Goal: Navigation & Orientation: Find specific page/section

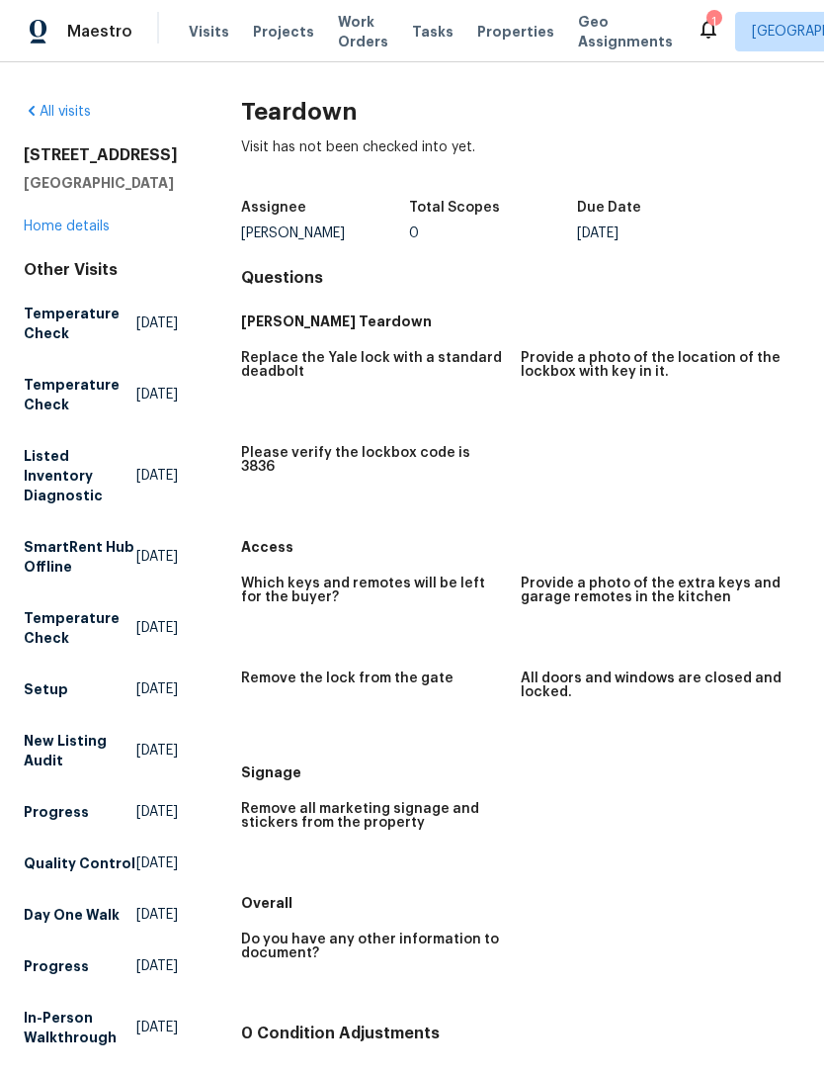
click at [485, 26] on span "Properties" at bounding box center [515, 32] width 77 height 20
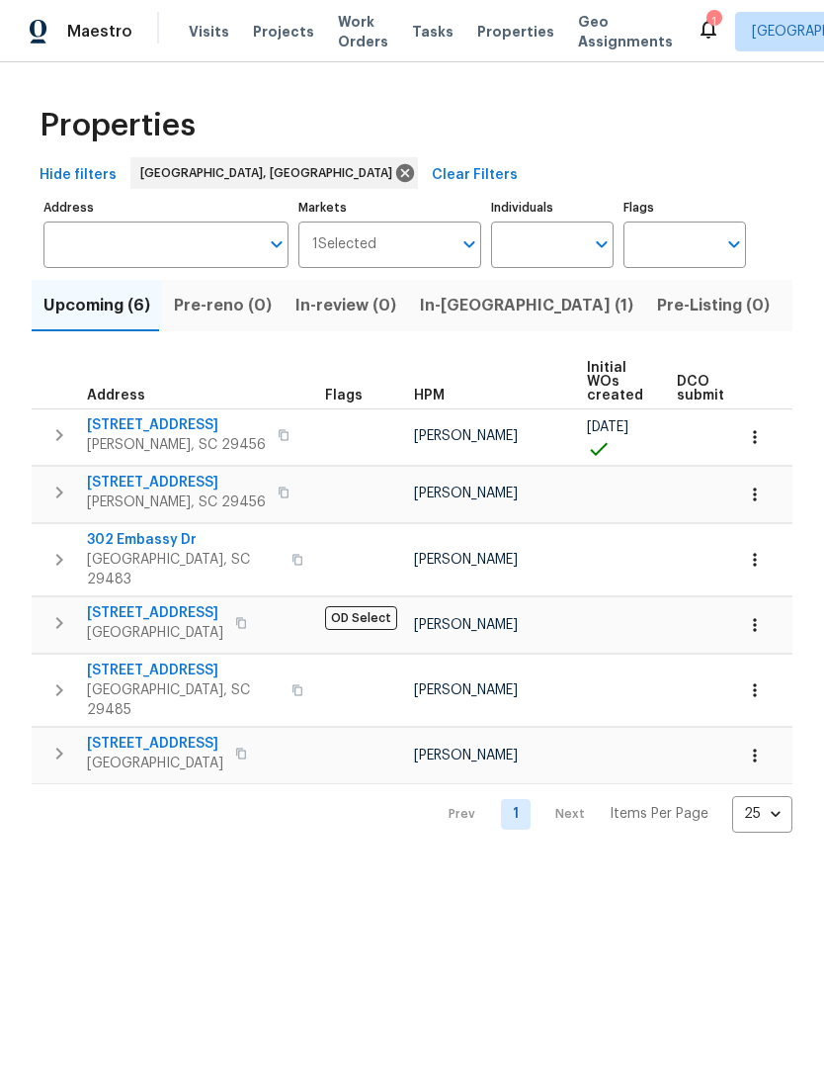
click at [211, 30] on span "Visits" at bounding box center [209, 32] width 41 height 20
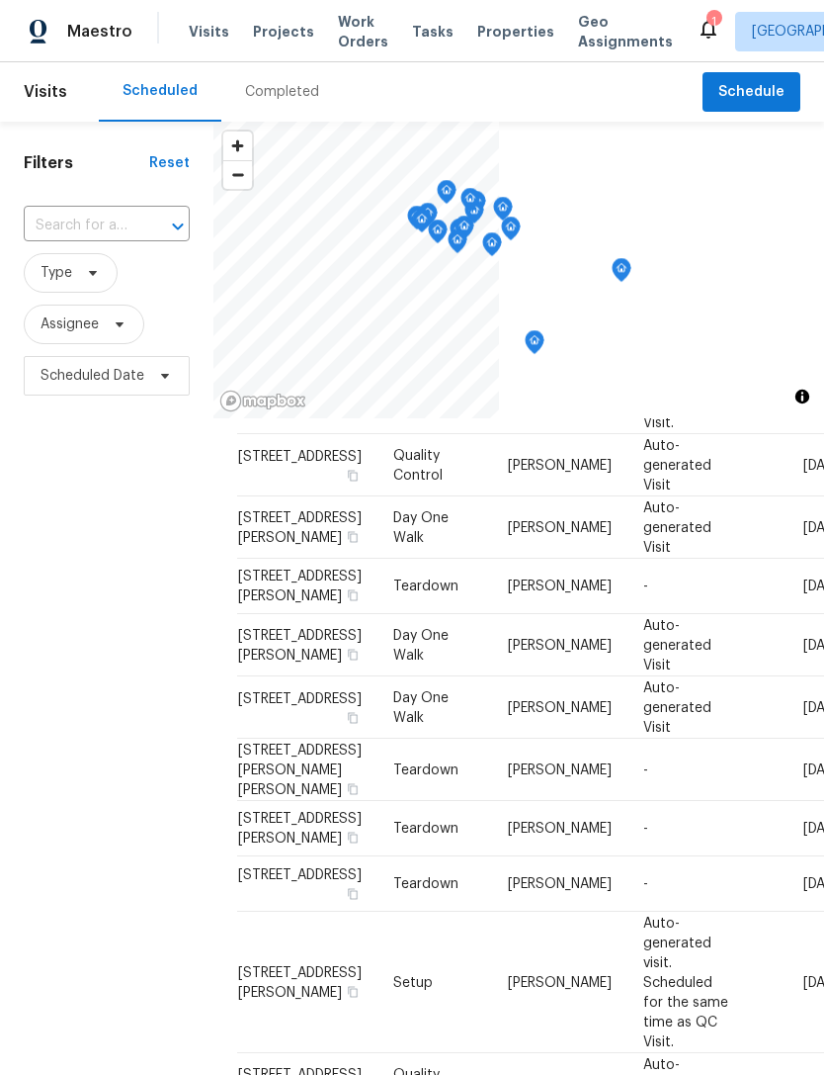
scroll to position [953, 0]
click at [349, 26] on span "Work Orders" at bounding box center [363, 32] width 50 height 40
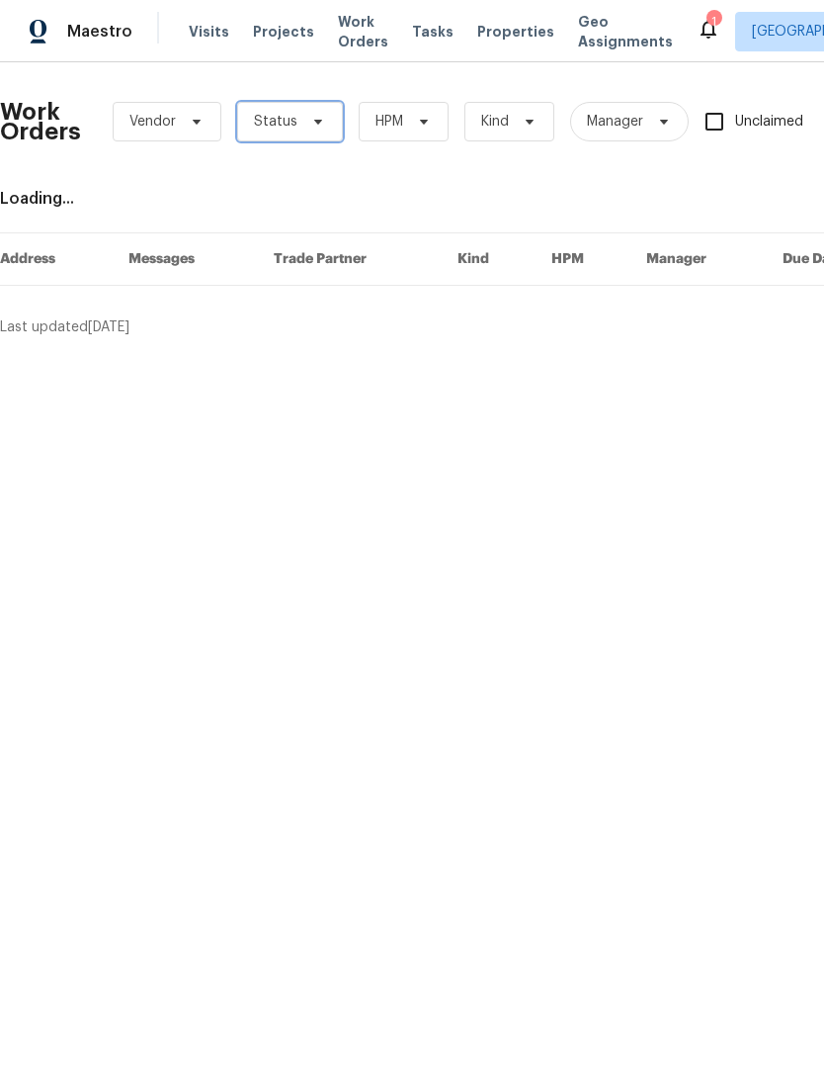
click at [304, 117] on span at bounding box center [315, 122] width 22 height 16
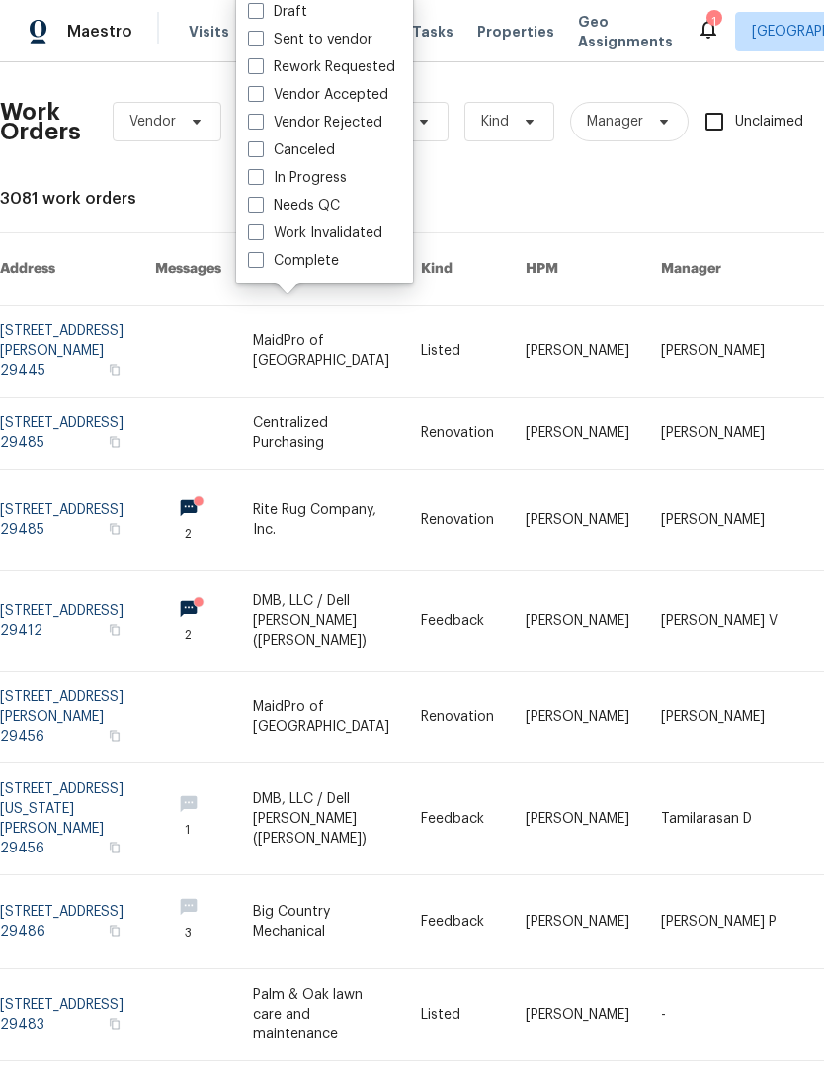
click at [248, 206] on span at bounding box center [256, 205] width 16 height 16
click at [248, 206] on input "Needs QC" at bounding box center [254, 202] width 13 height 13
checkbox input "true"
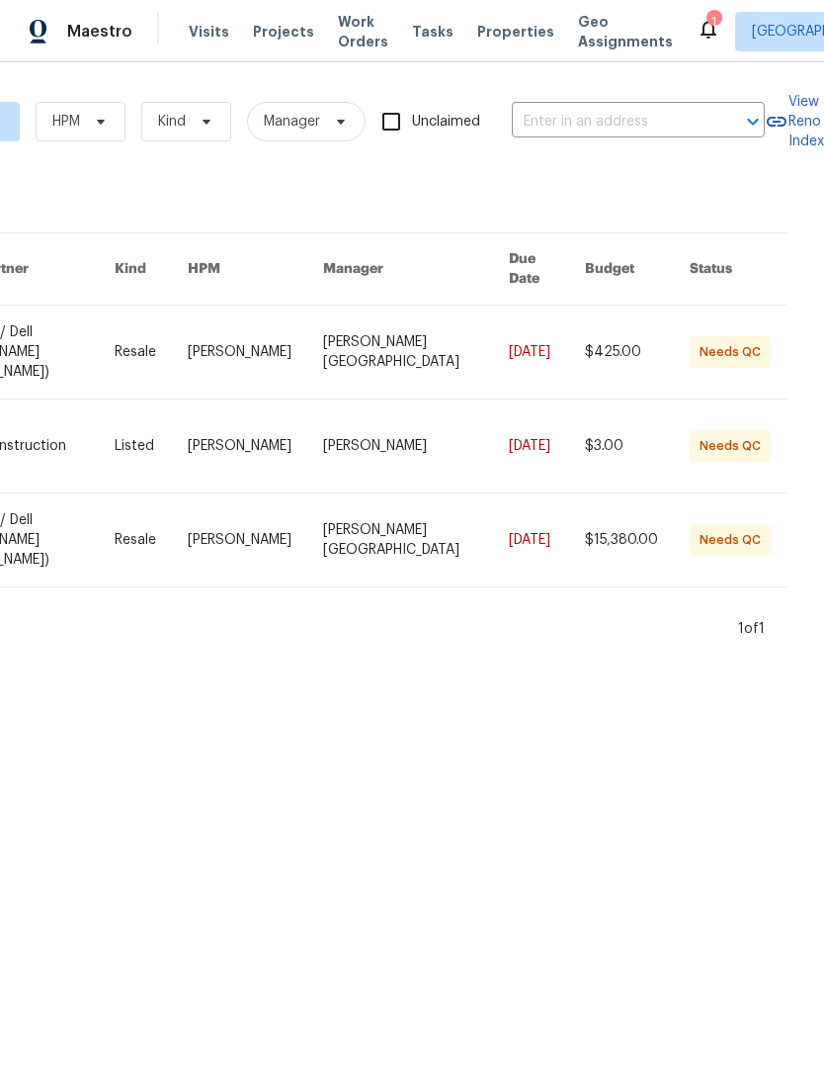
scroll to position [0, 350]
click at [697, 33] on icon at bounding box center [709, 29] width 24 height 24
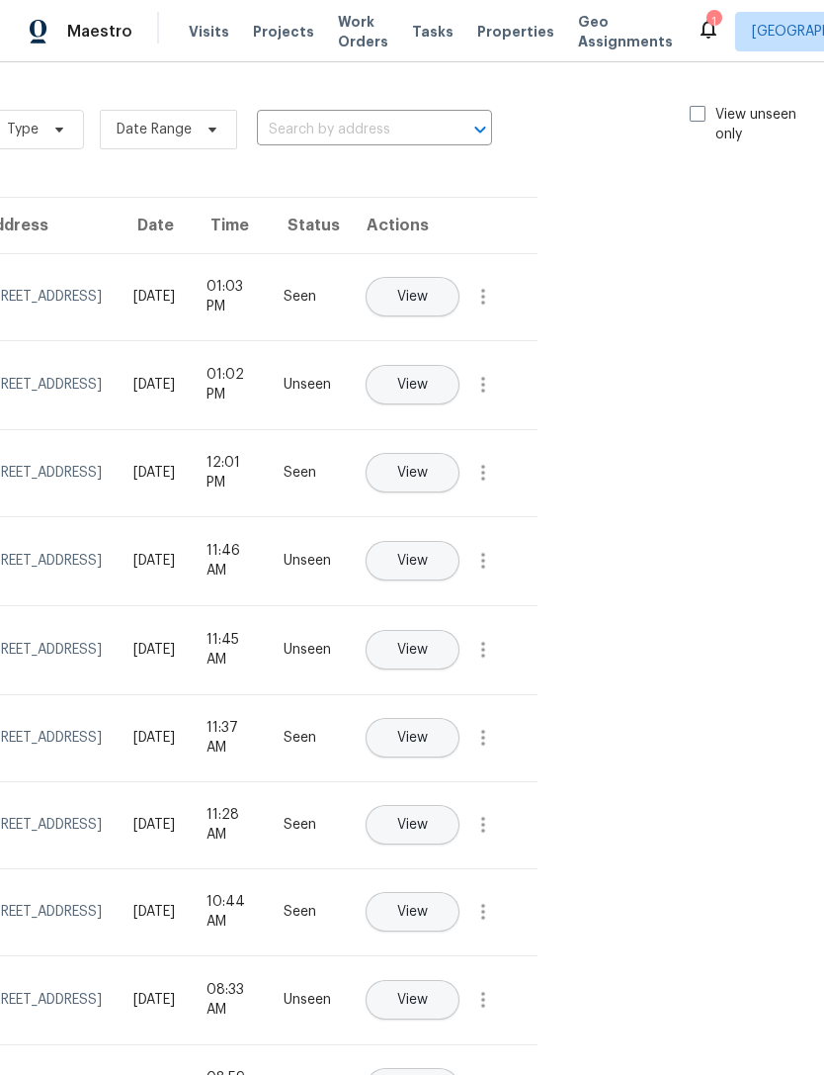
scroll to position [0, 222]
click at [704, 112] on label "View unseen only" at bounding box center [759, 125] width 137 height 40
click at [704, 112] on input "View unseen only" at bounding box center [697, 111] width 13 height 13
checkbox input "true"
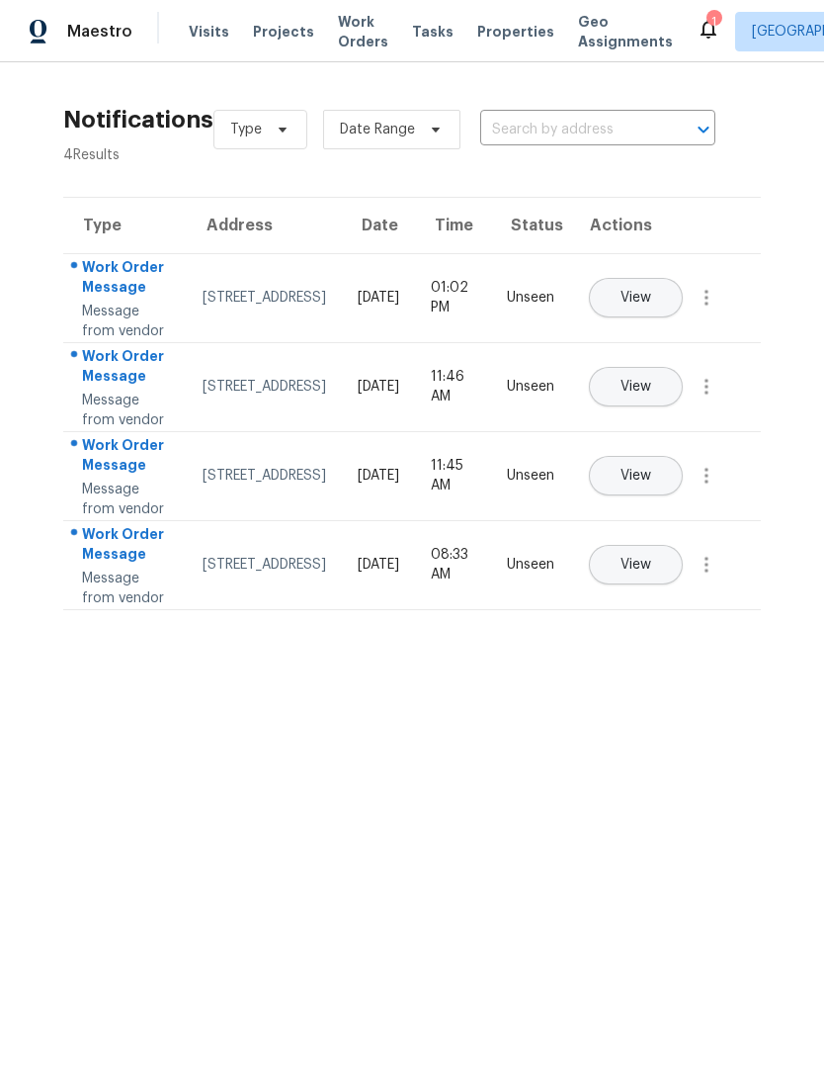
scroll to position [0, 0]
click at [683, 303] on button "View" at bounding box center [636, 298] width 94 height 40
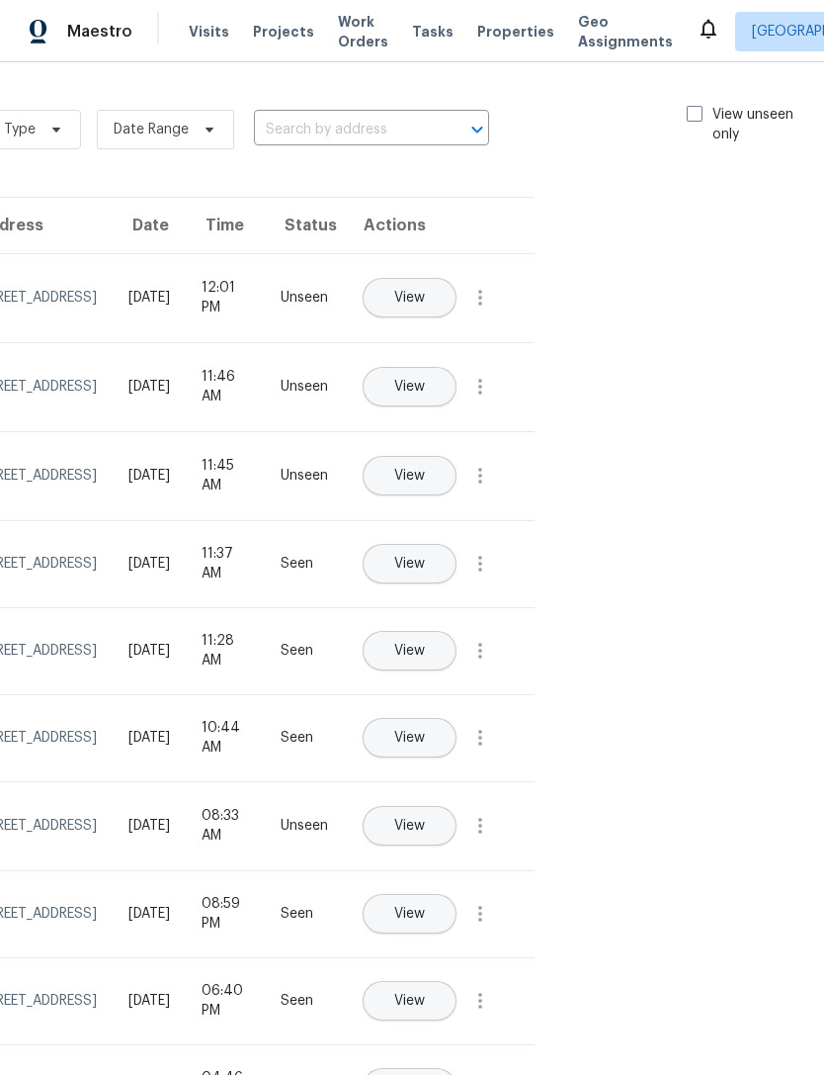
scroll to position [-1, 230]
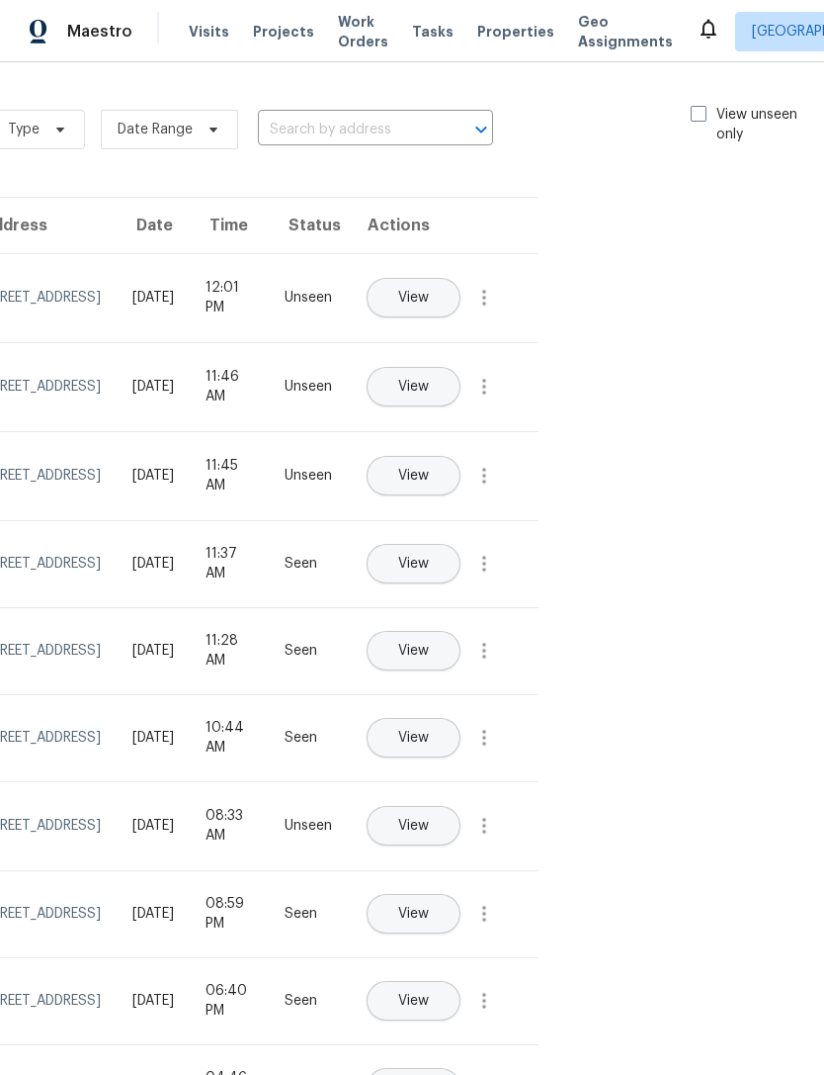
click at [694, 113] on span at bounding box center [699, 114] width 16 height 16
click at [694, 113] on input "View unseen only" at bounding box center [697, 111] width 13 height 13
checkbox input "true"
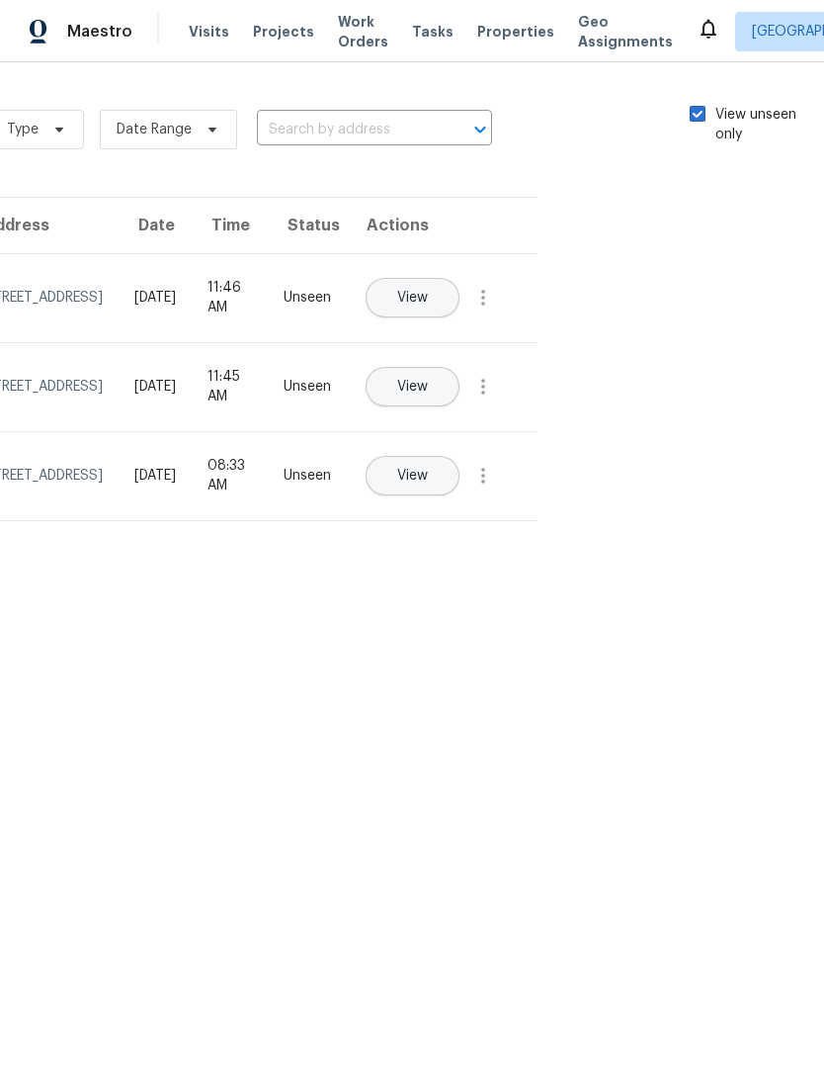
scroll to position [0, 222]
click at [483, 38] on span "Properties" at bounding box center [515, 32] width 77 height 20
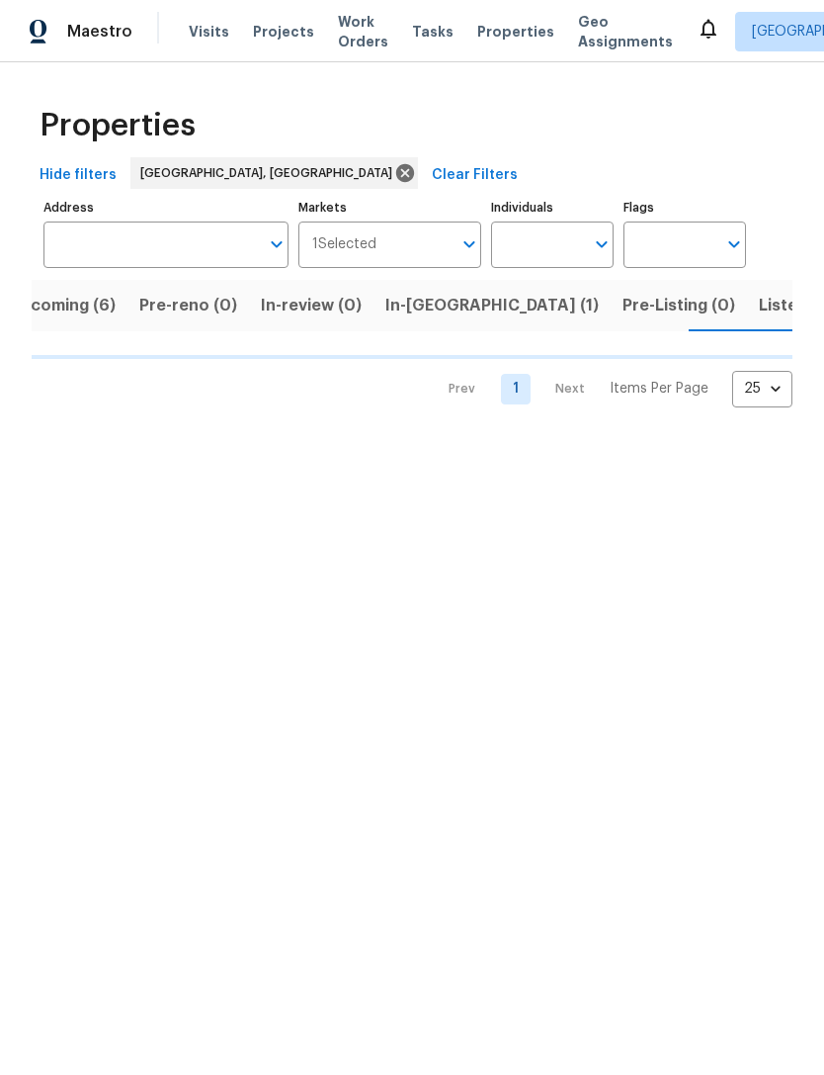
scroll to position [0, 36]
click at [758, 306] on span "Listed (9)" at bounding box center [795, 306] width 75 height 28
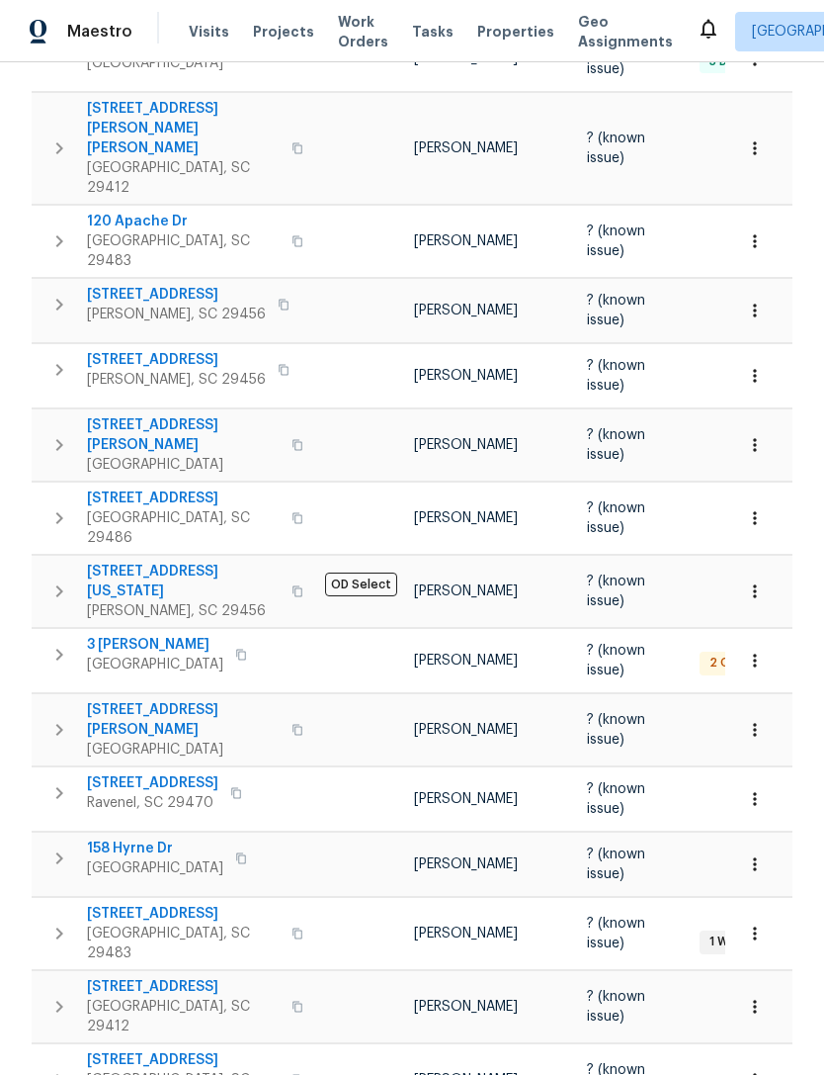
scroll to position [394, 0]
